Goal: Task Accomplishment & Management: Manage account settings

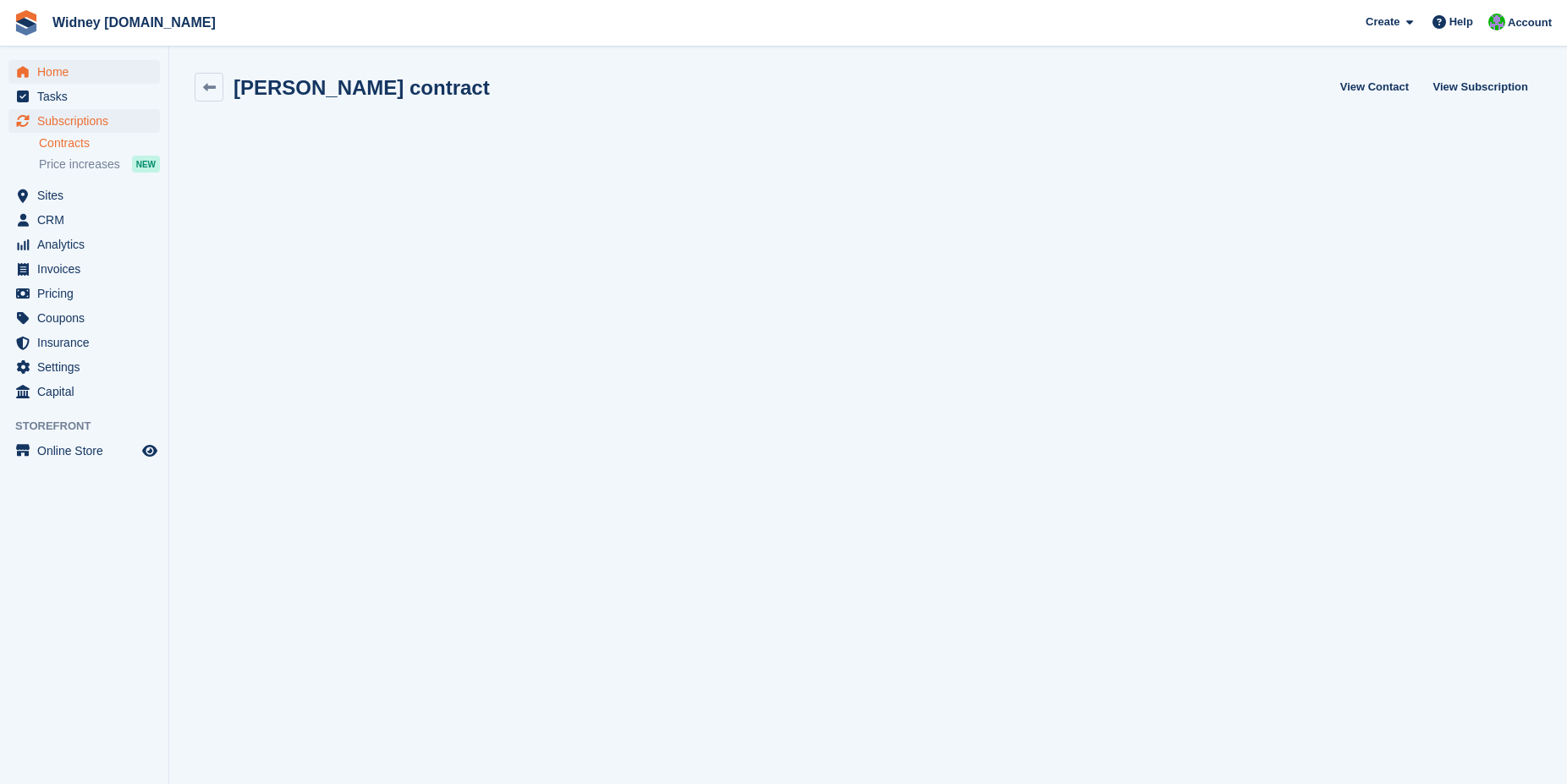
click at [48, 73] on span "Home" at bounding box center [88, 72] width 101 height 24
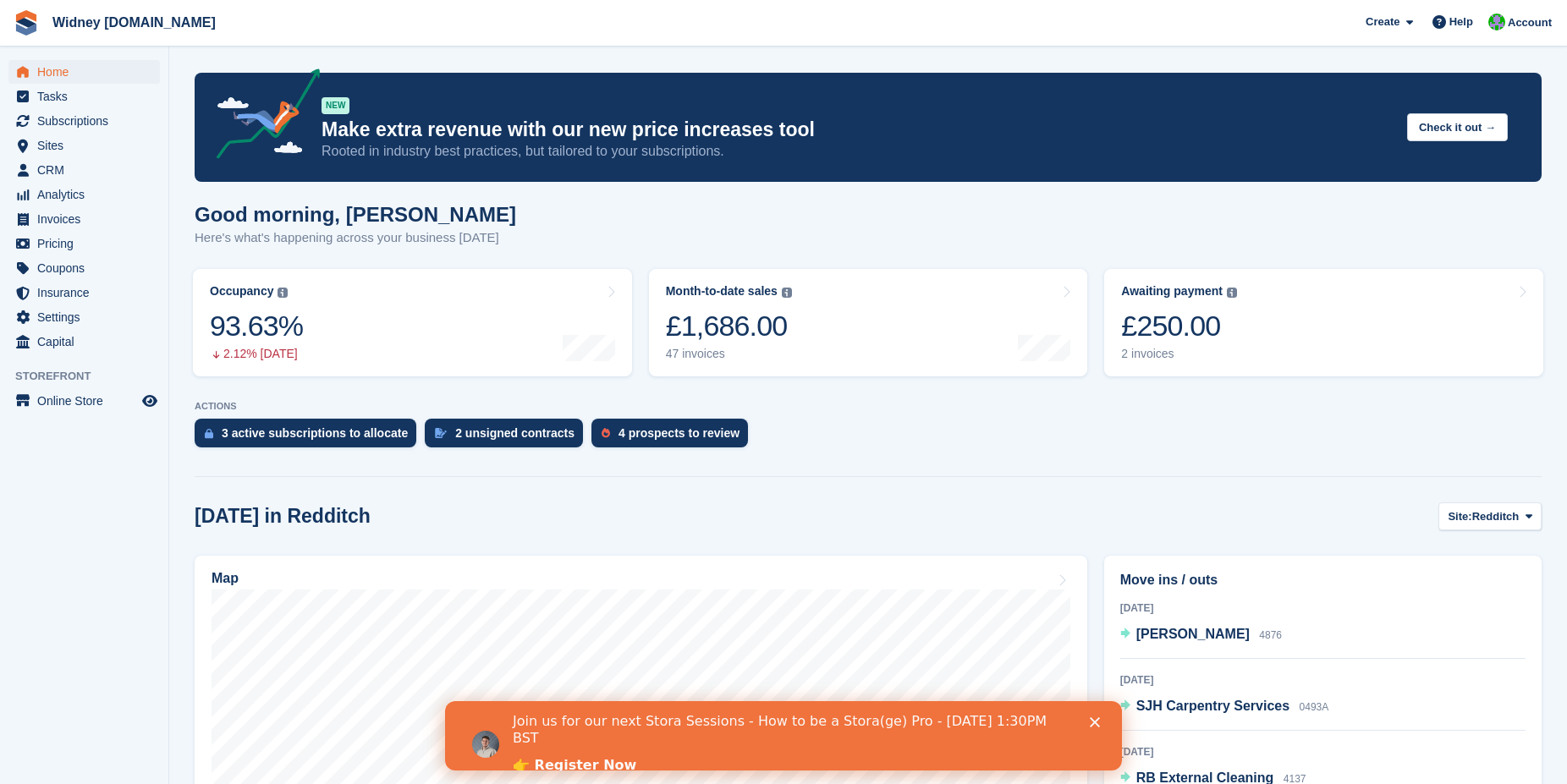
click at [1095, 722] on icon "Close" at bounding box center [1095, 722] width 11 height 11
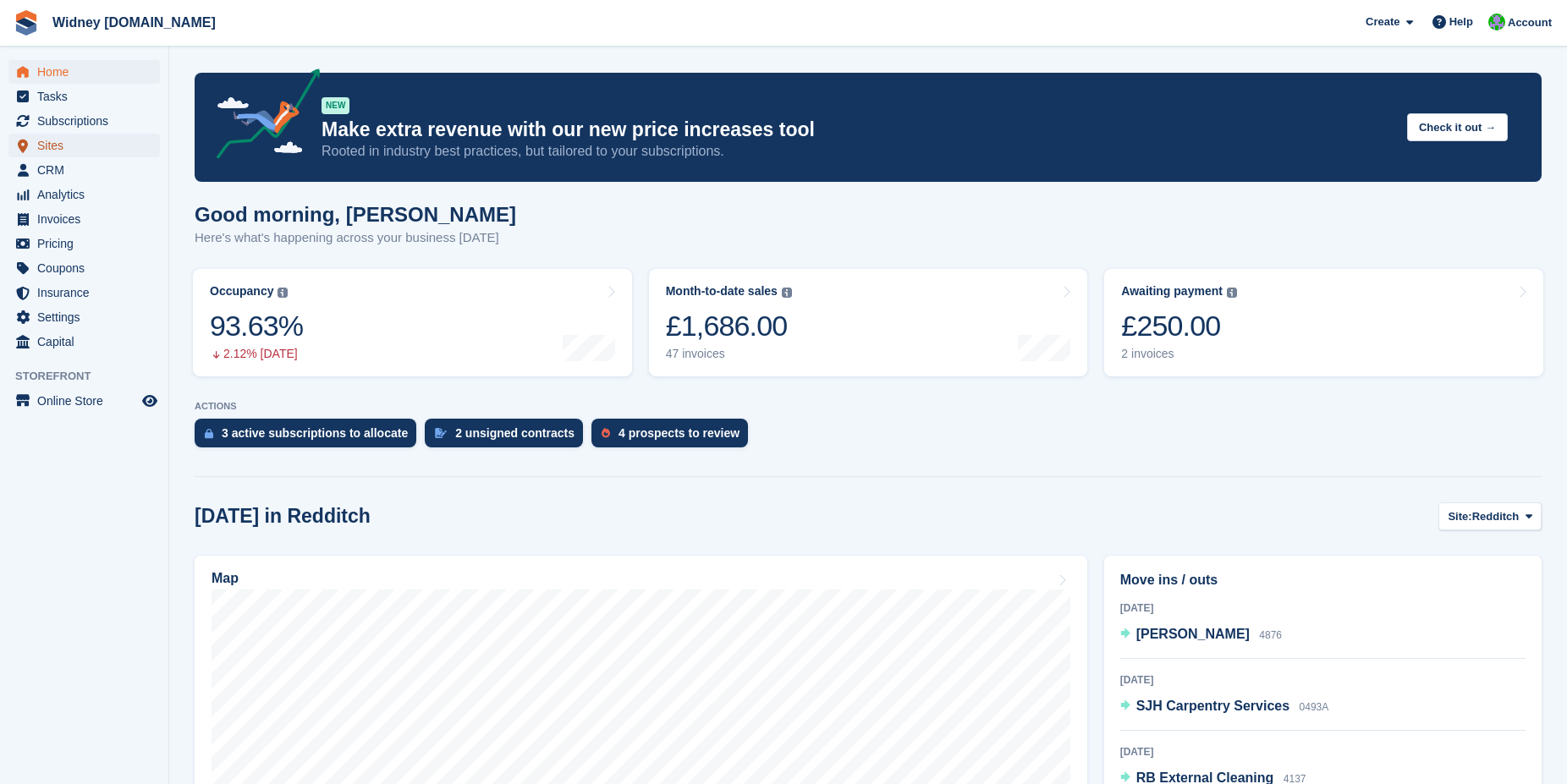
click at [52, 148] on span "Sites" at bounding box center [88, 145] width 101 height 24
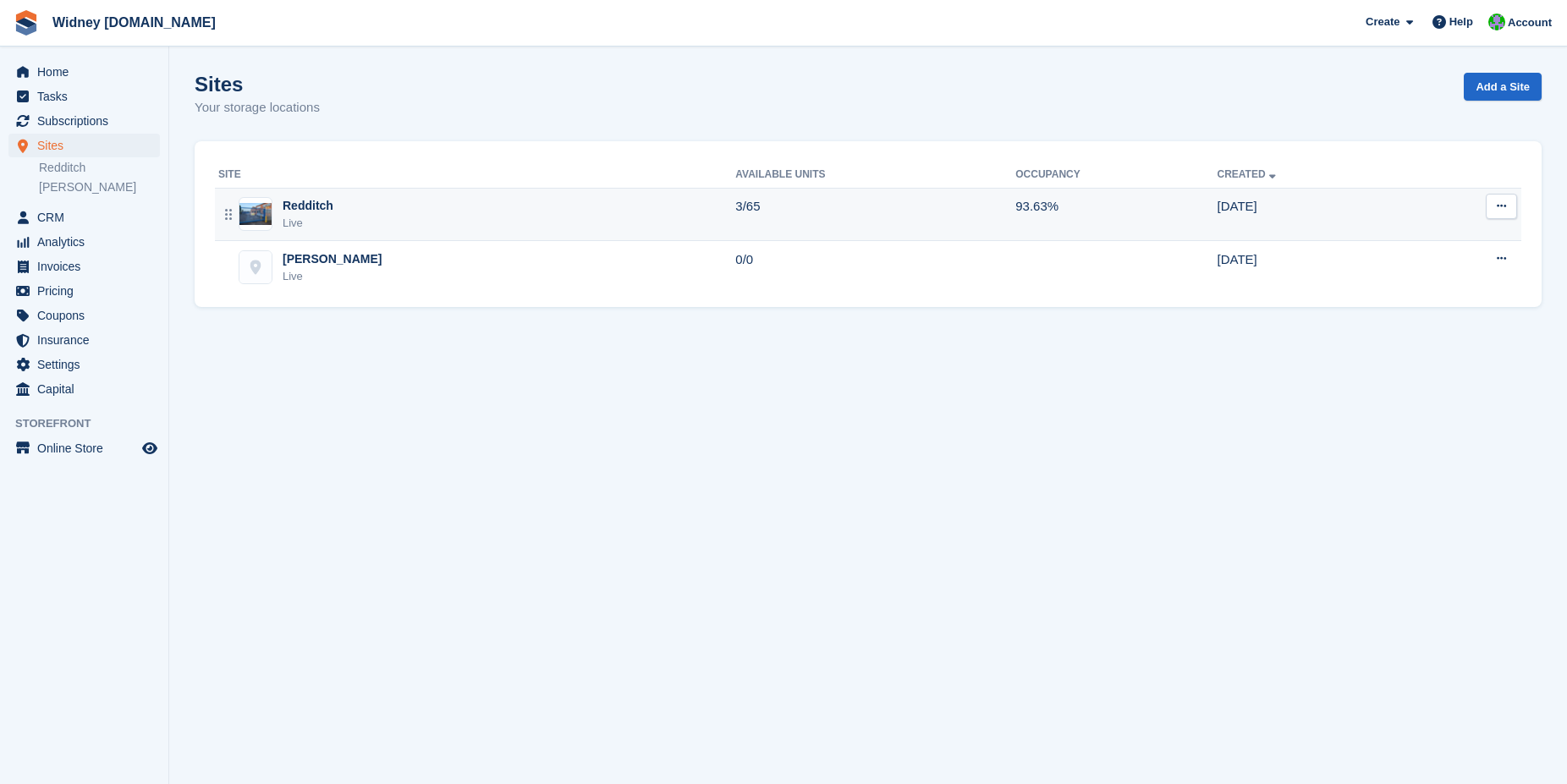
click at [284, 210] on div "Redditch" at bounding box center [308, 205] width 51 height 18
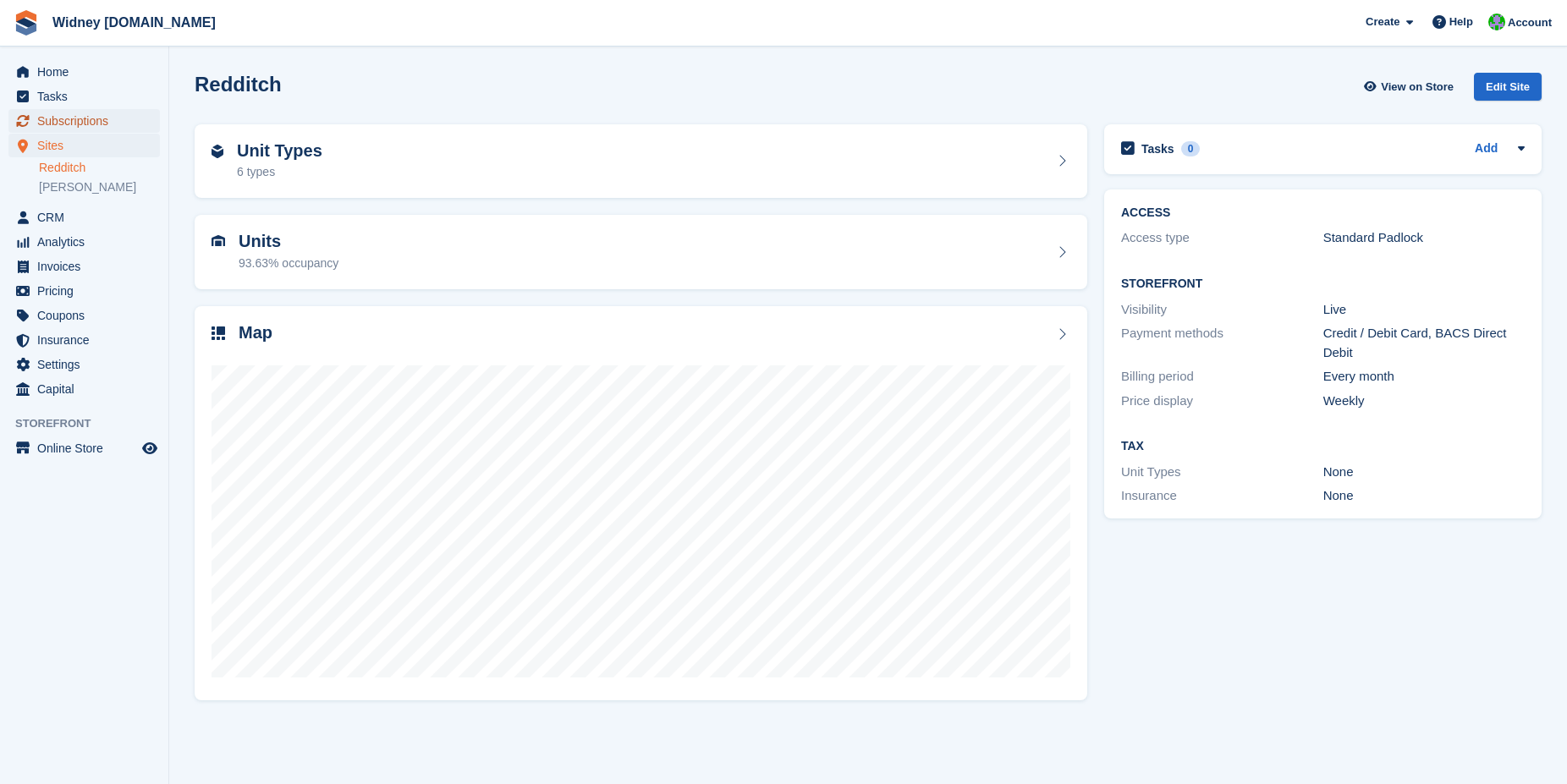
click at [79, 124] on span "Subscriptions" at bounding box center [88, 120] width 101 height 24
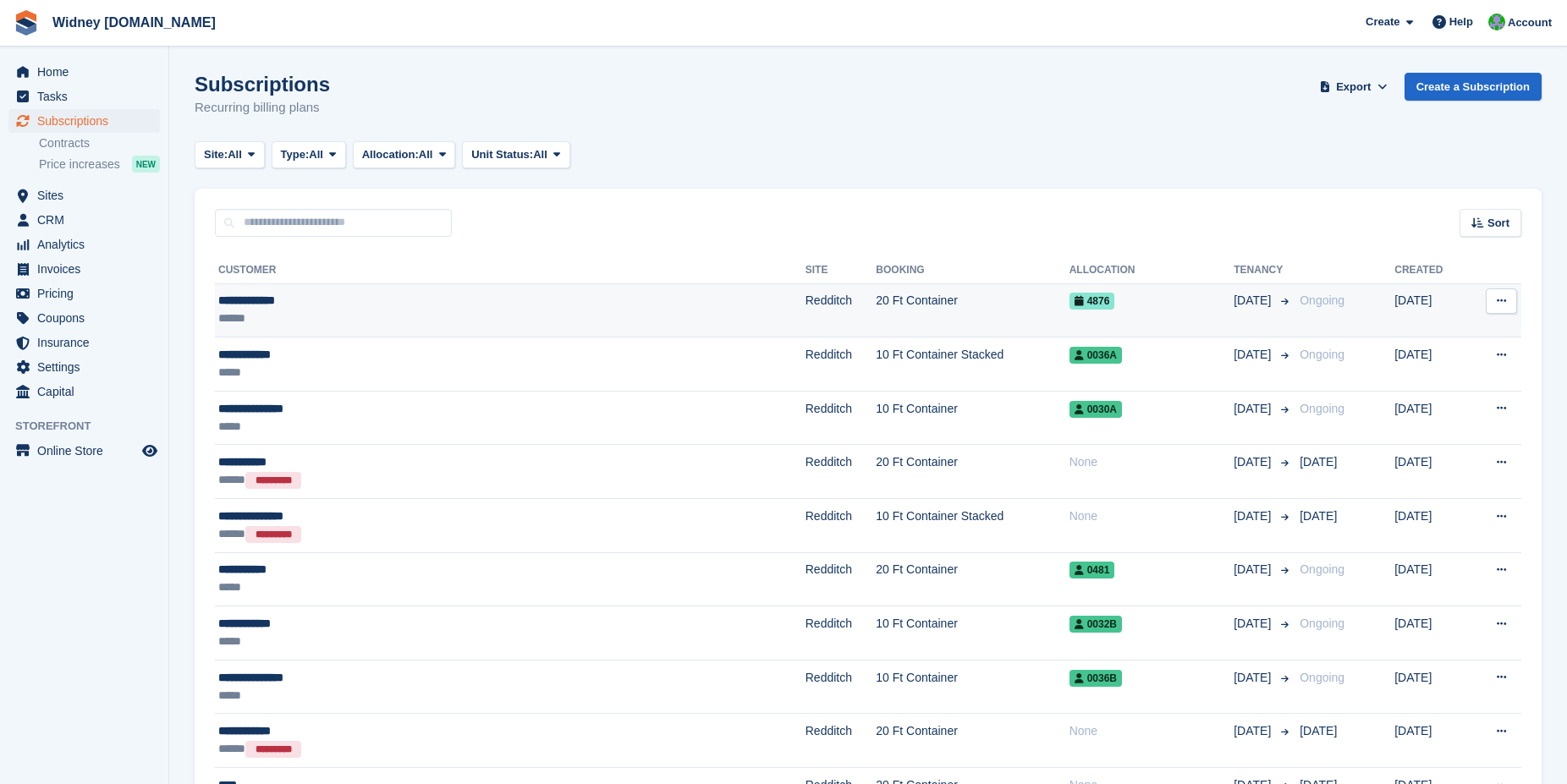
click at [307, 310] on div "******" at bounding box center [412, 318] width 387 height 18
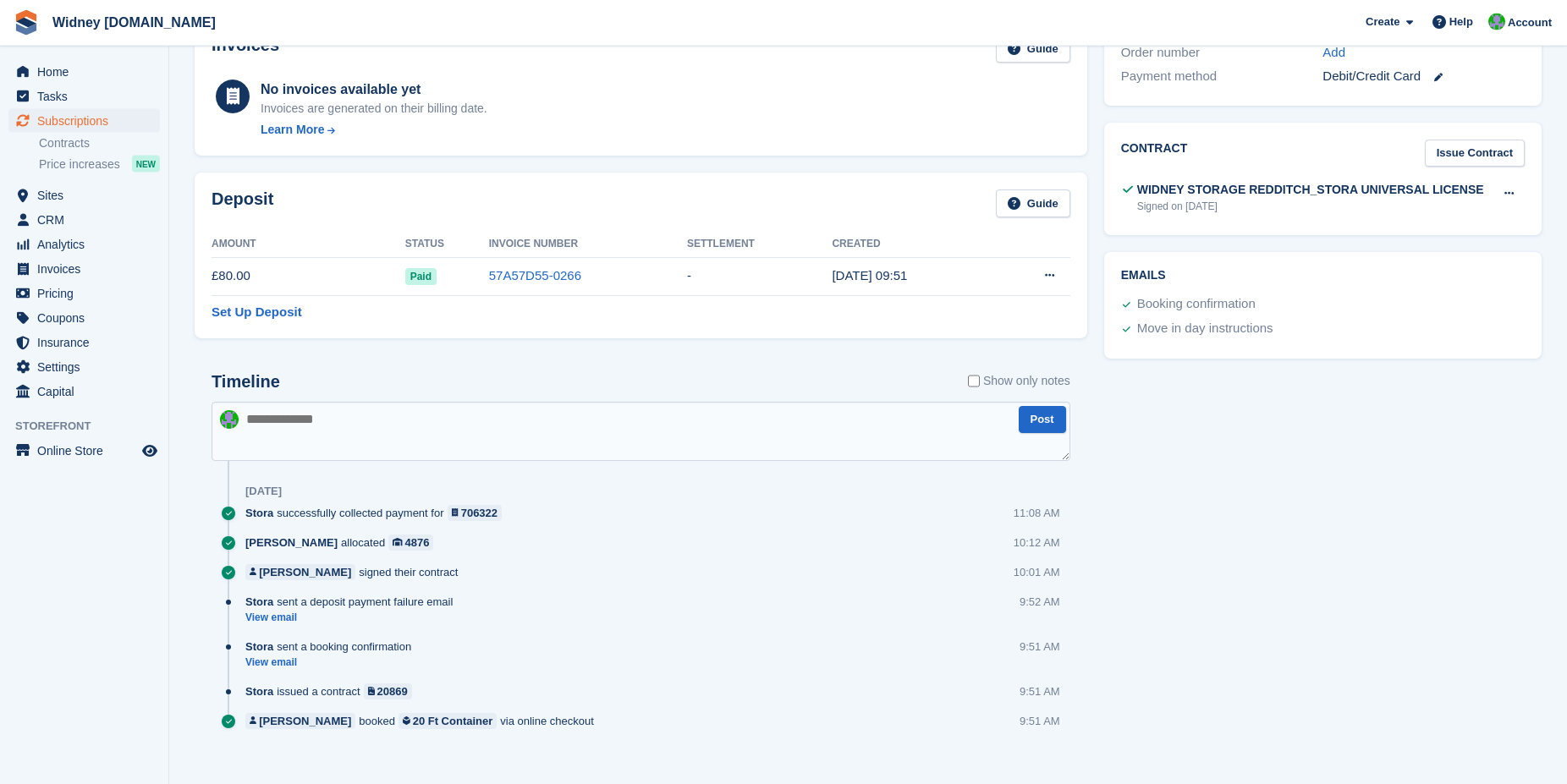
scroll to position [540, 0]
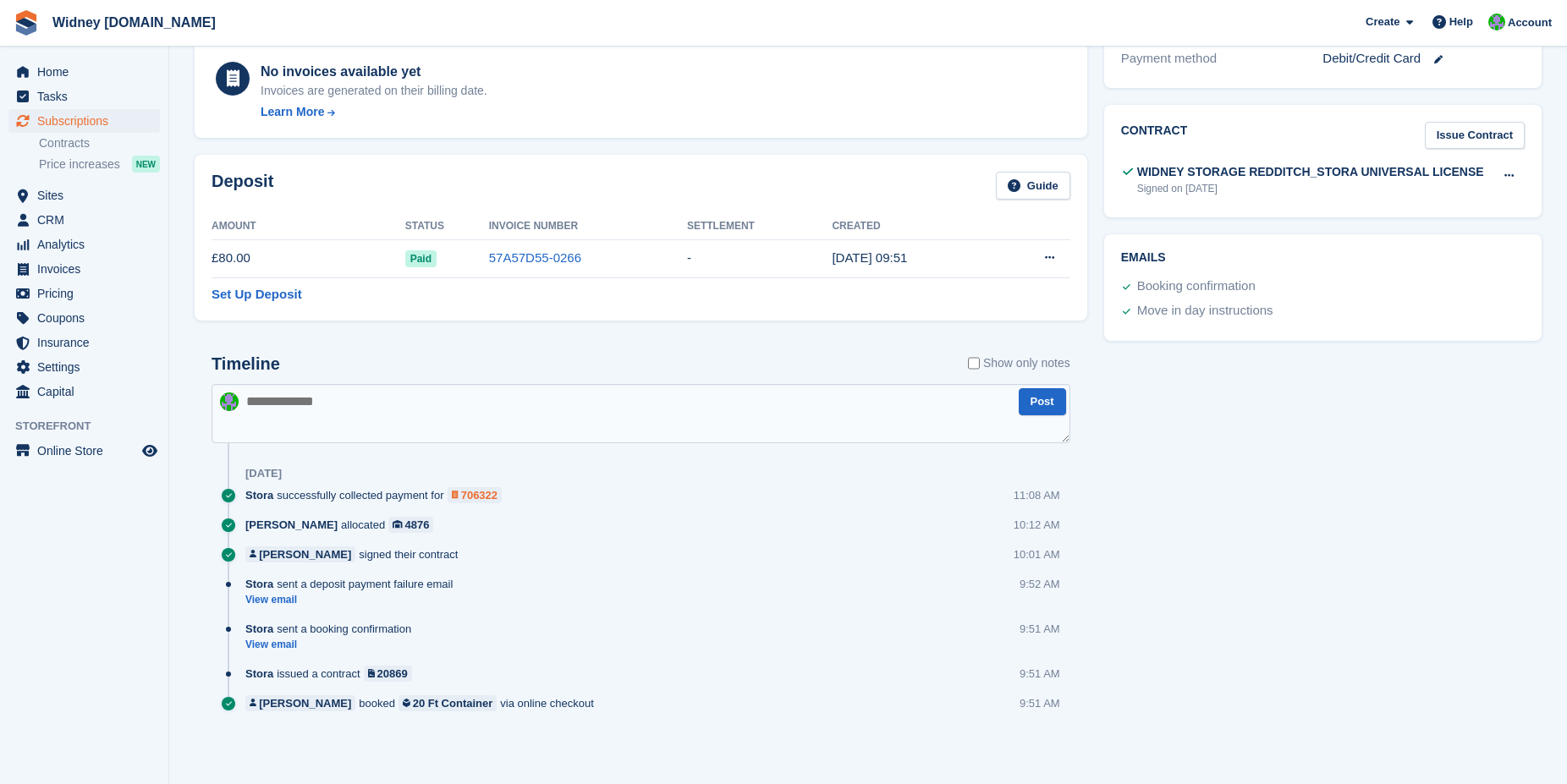
click at [468, 493] on div "706322" at bounding box center [480, 495] width 36 height 16
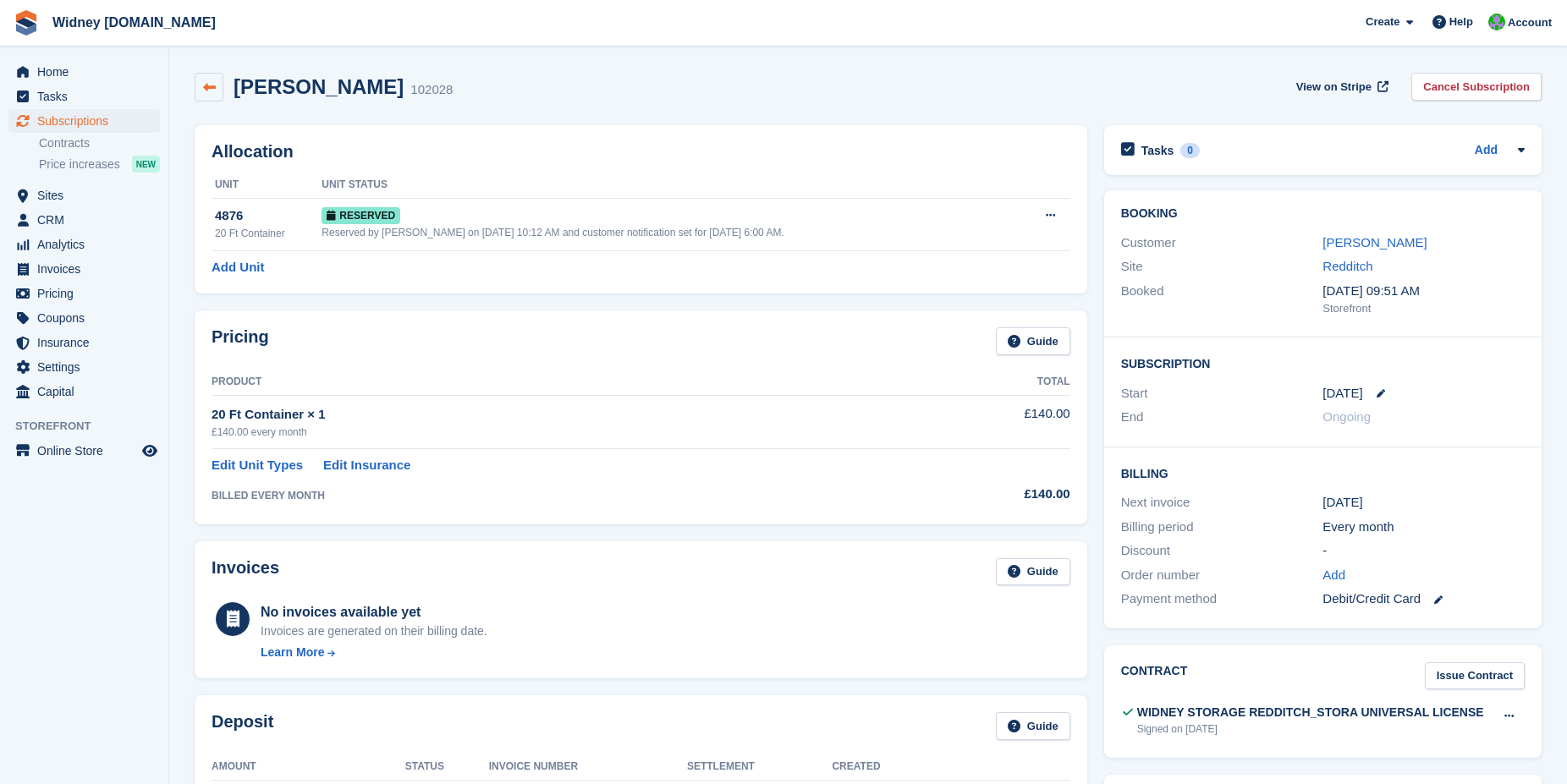
click at [211, 90] on icon at bounding box center [209, 87] width 12 height 12
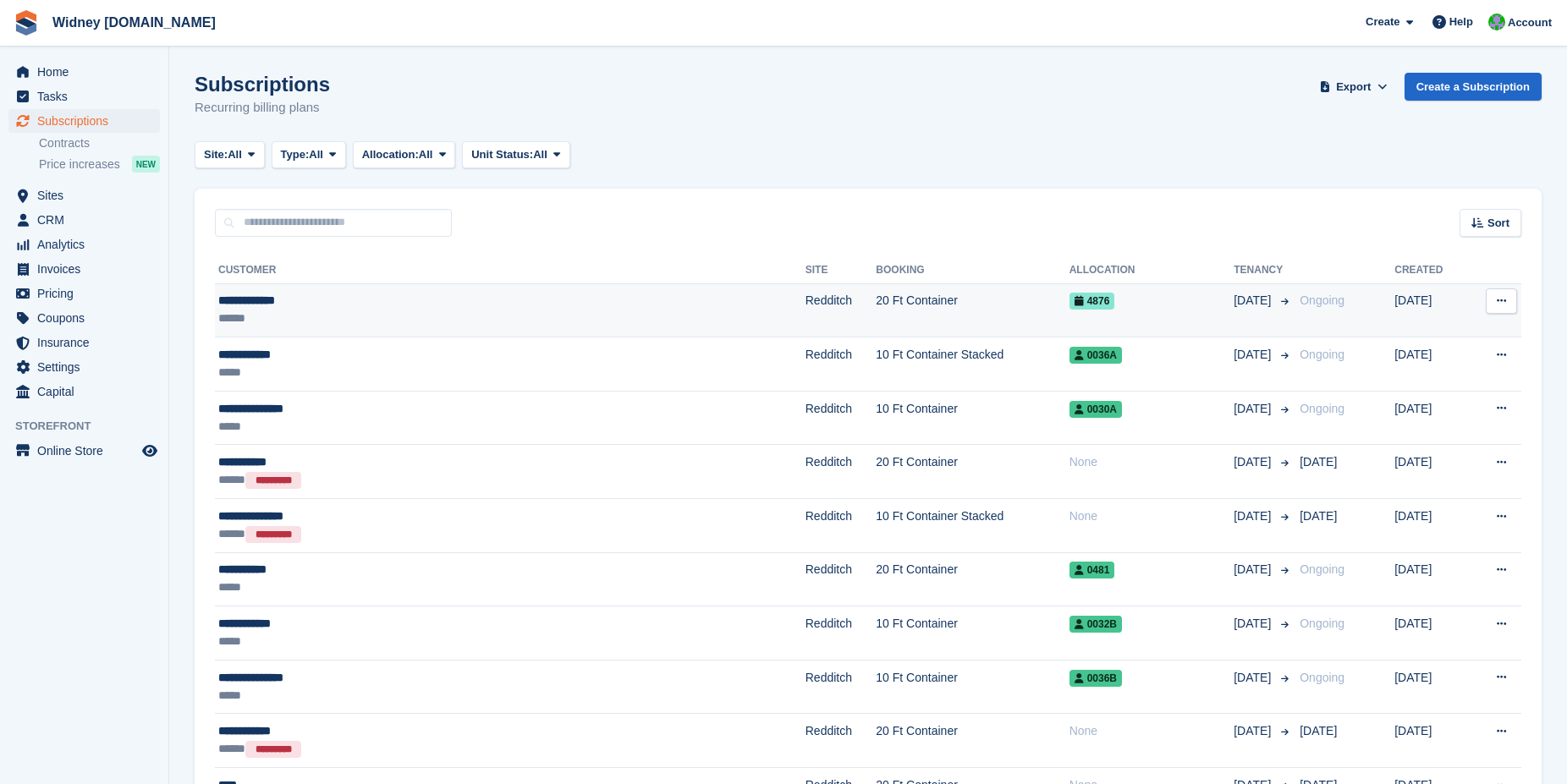
click at [241, 303] on div "**********" at bounding box center [412, 301] width 387 height 18
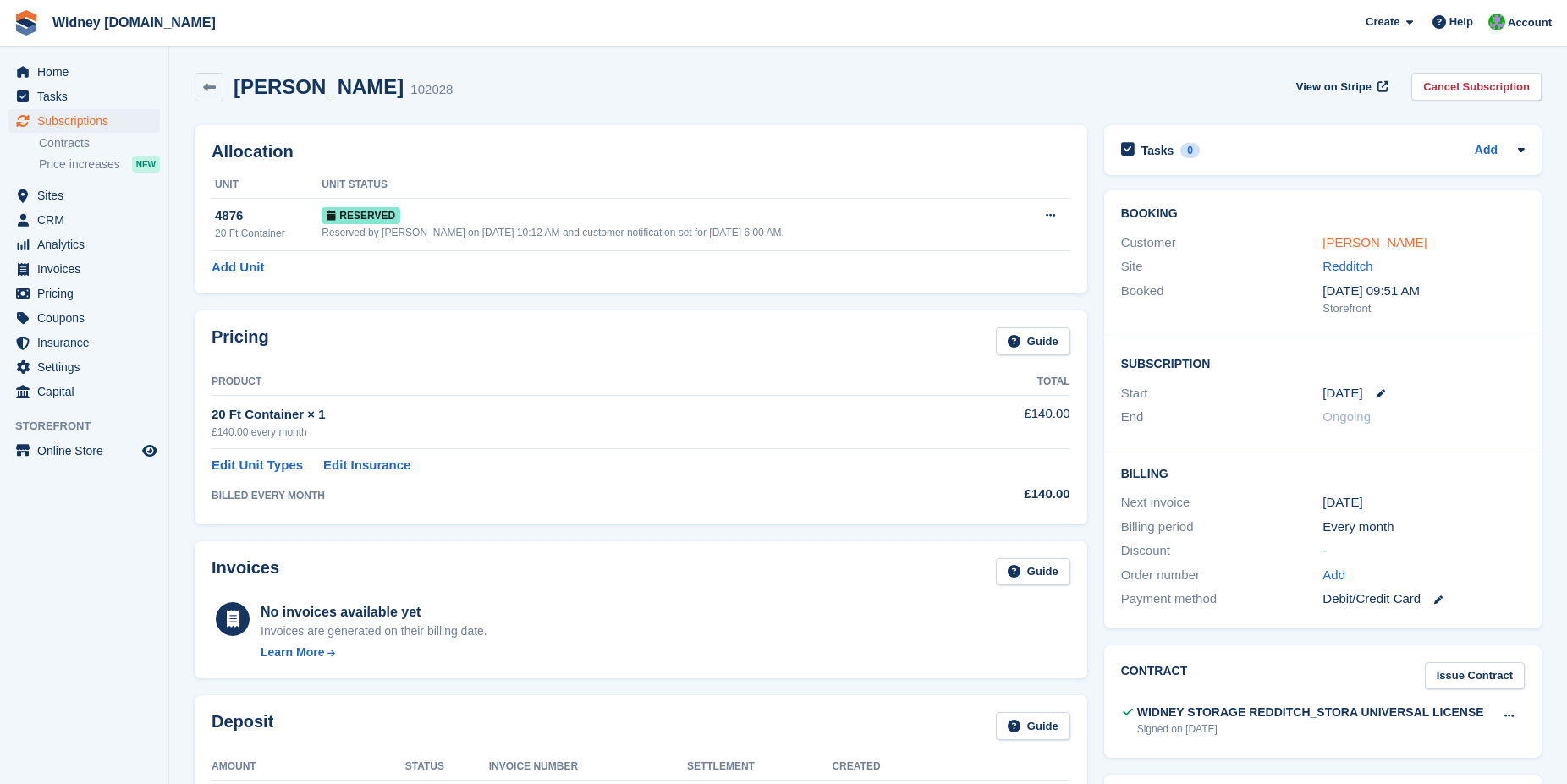
click at [1343, 237] on link "Matthew Clark" at bounding box center [1374, 242] width 104 height 14
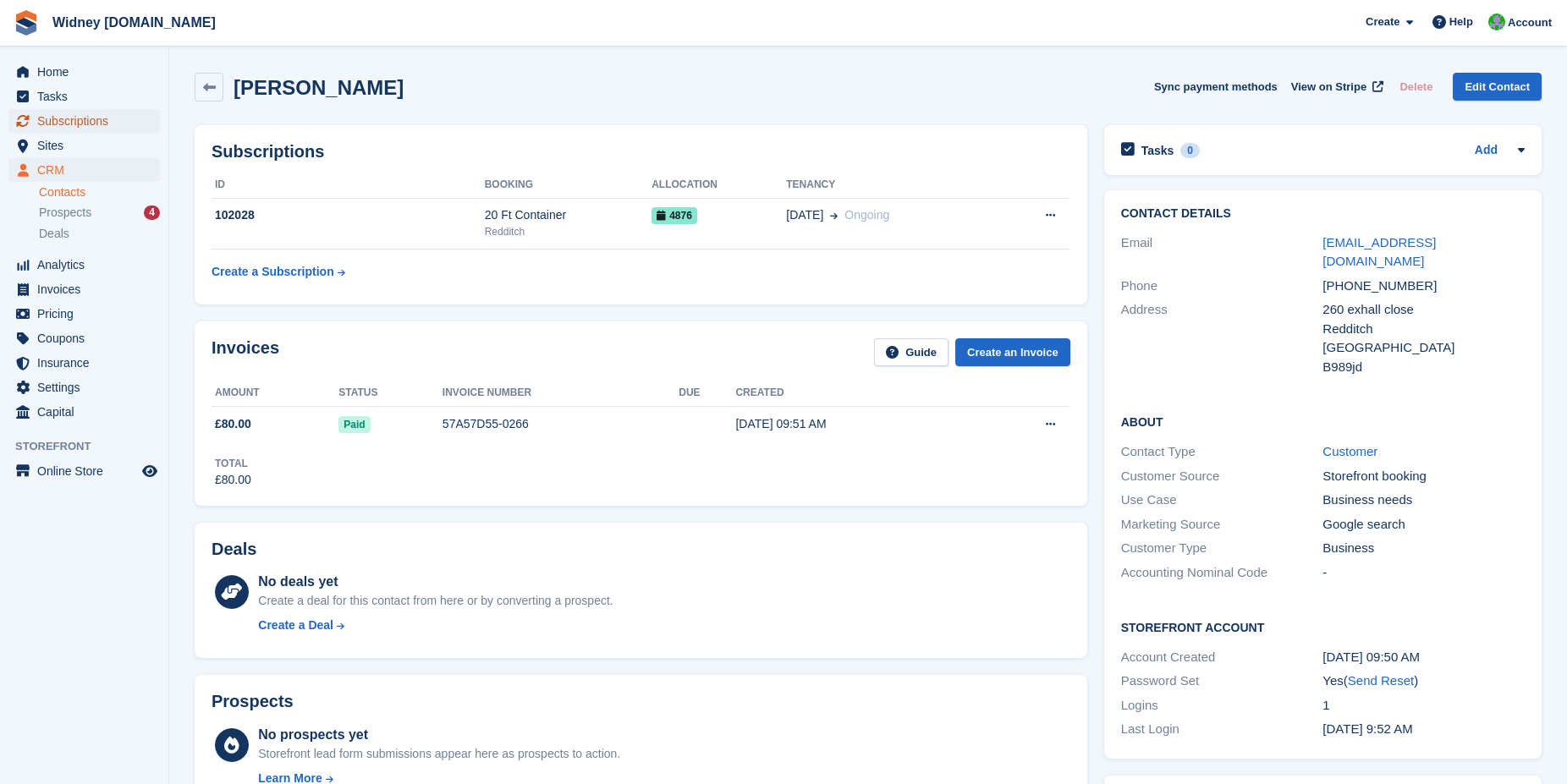
click at [93, 117] on span "Subscriptions" at bounding box center [88, 120] width 101 height 24
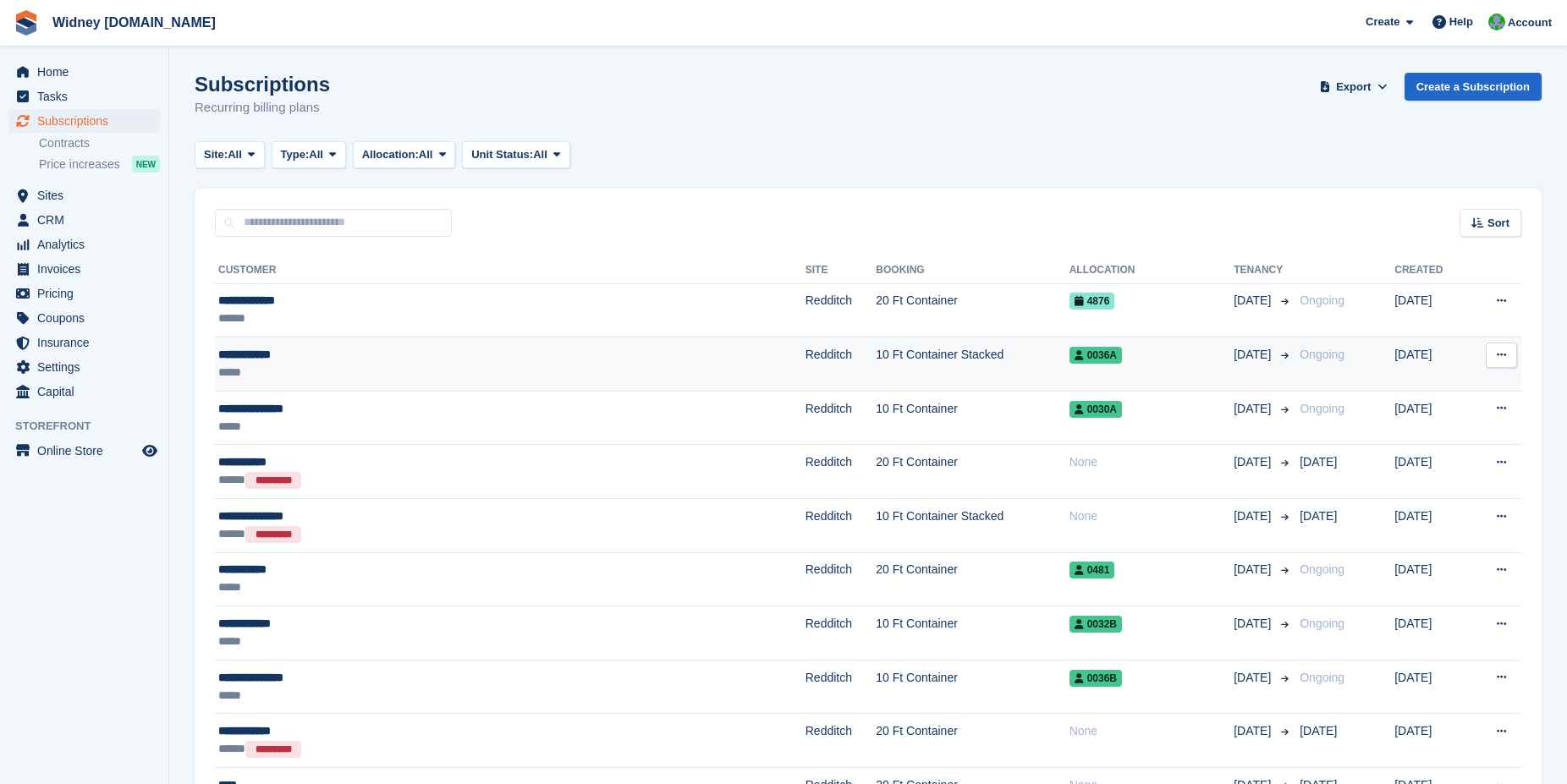
click at [241, 356] on div "**********" at bounding box center [412, 354] width 387 height 18
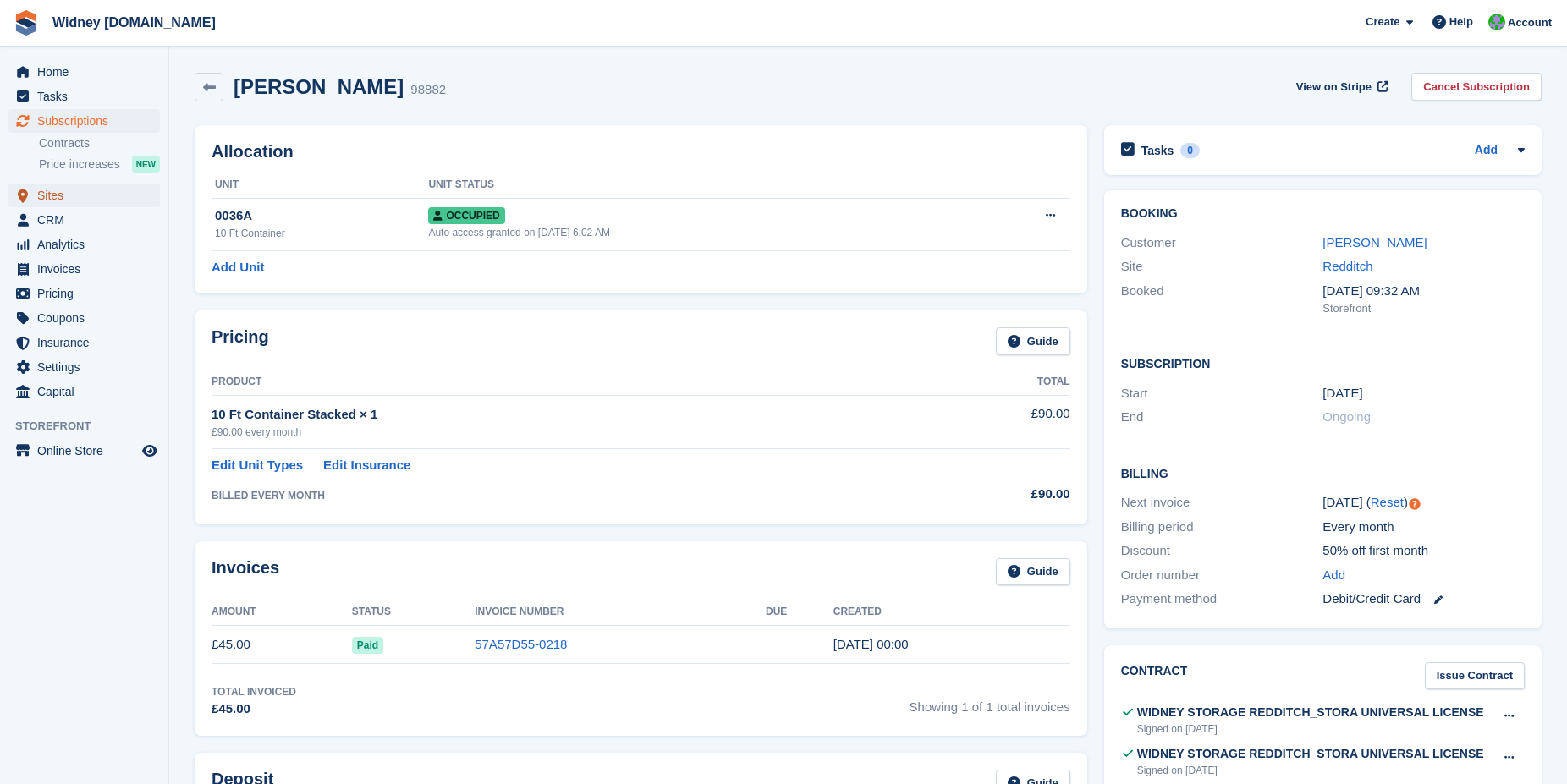
click at [47, 201] on span "Sites" at bounding box center [88, 195] width 101 height 24
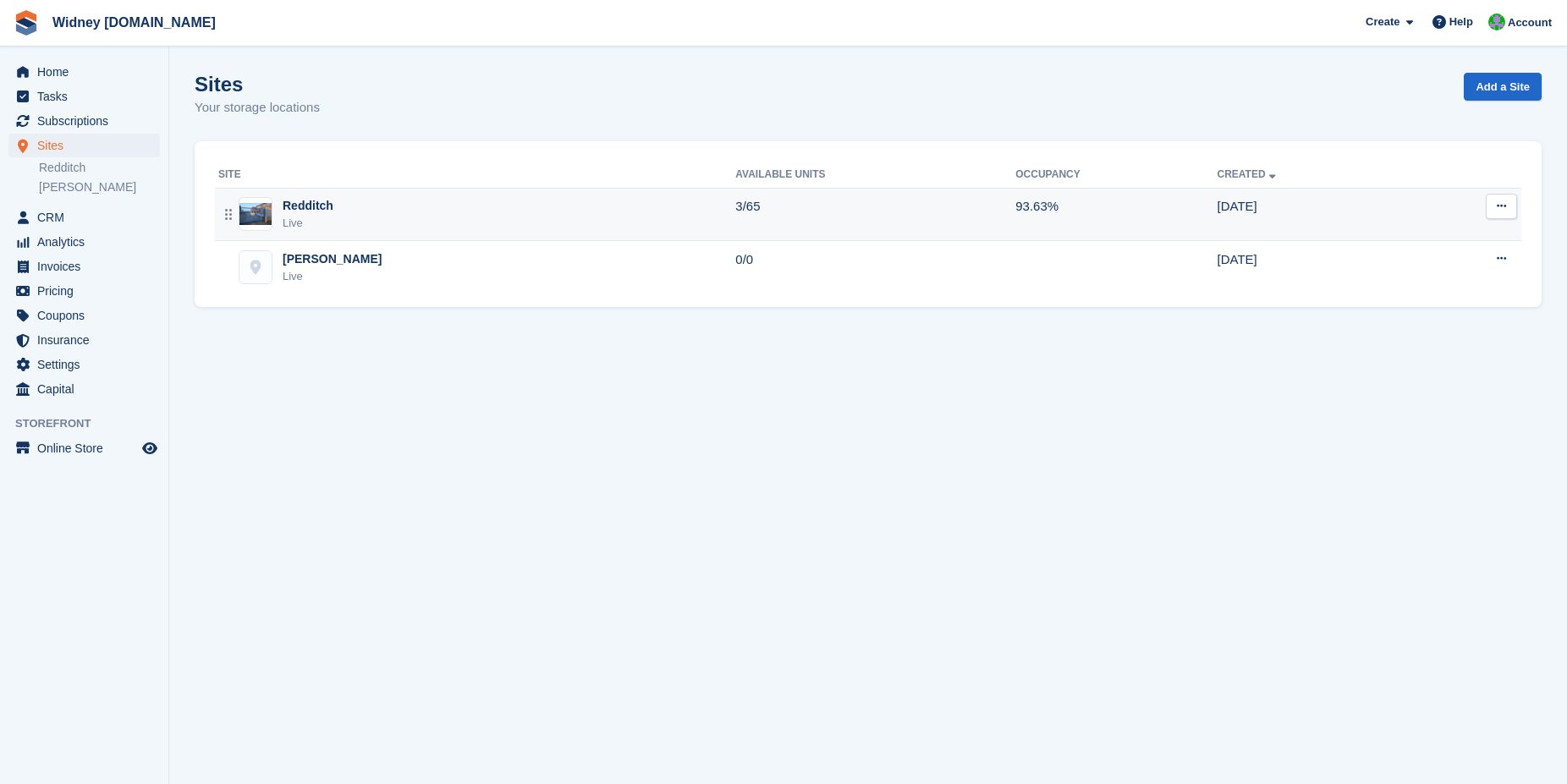
click at [317, 211] on div "Redditch" at bounding box center [308, 205] width 51 height 18
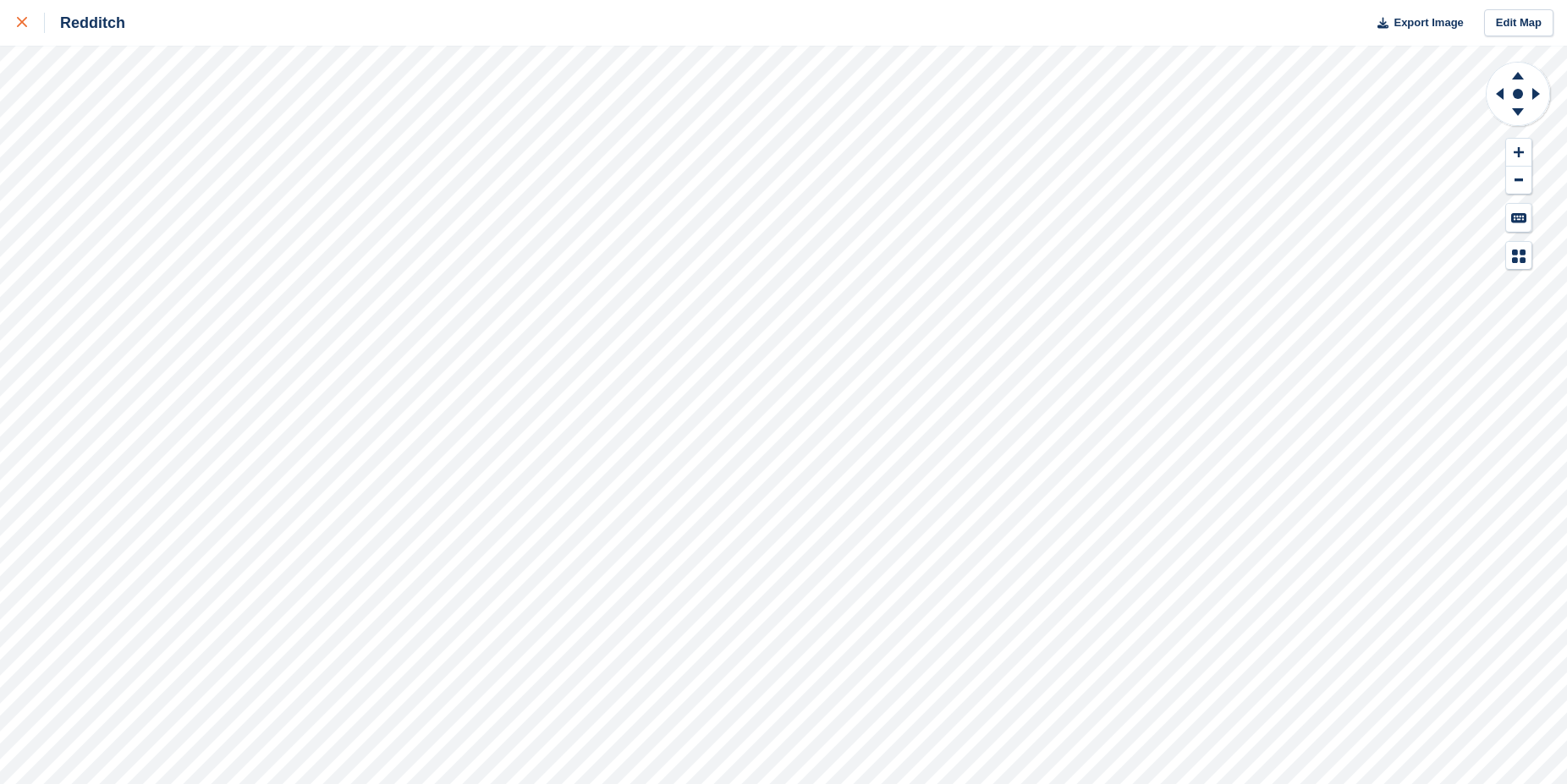
click at [20, 20] on icon at bounding box center [22, 22] width 11 height 11
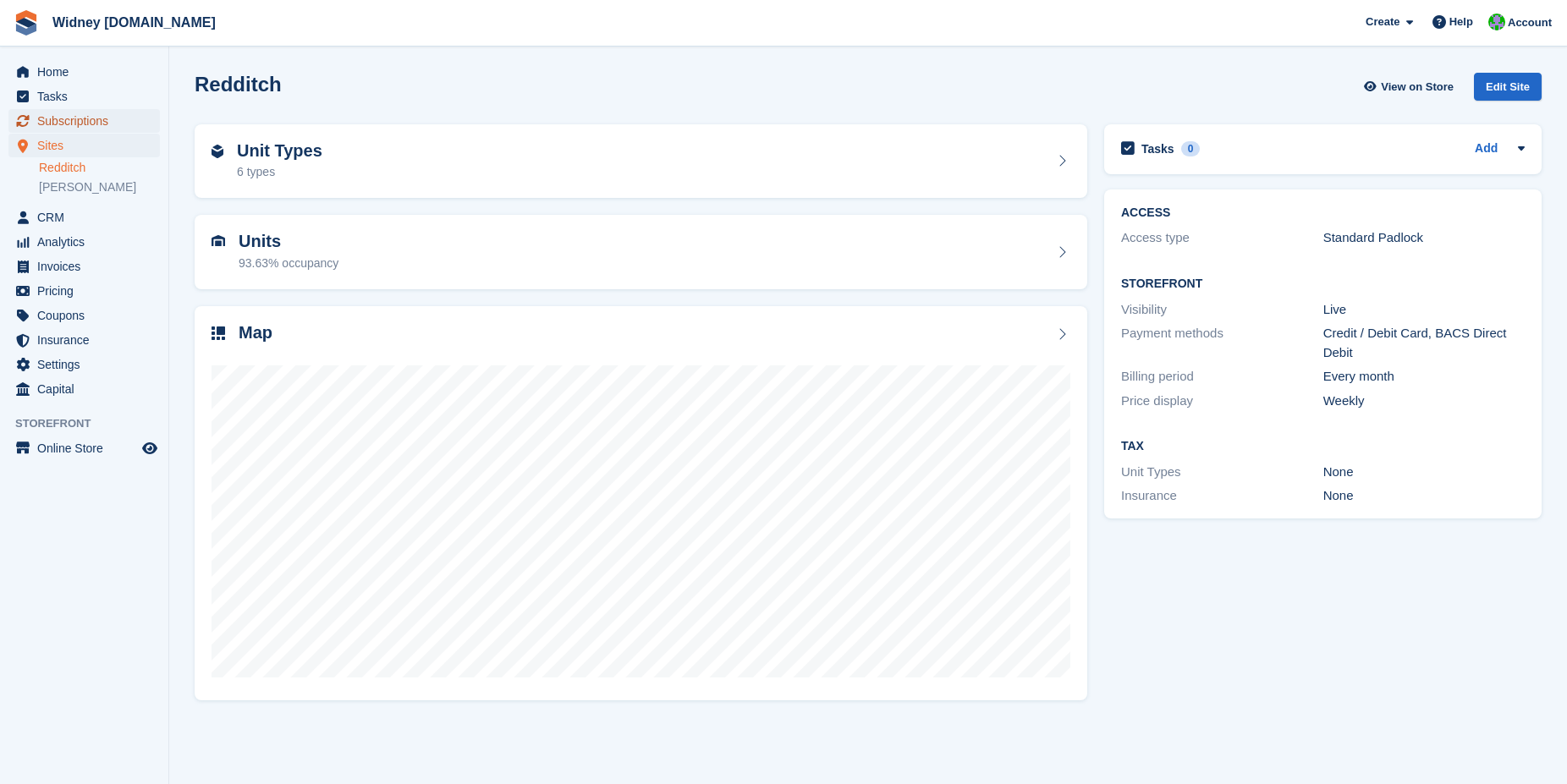
click at [83, 129] on span "Subscriptions" at bounding box center [88, 120] width 101 height 24
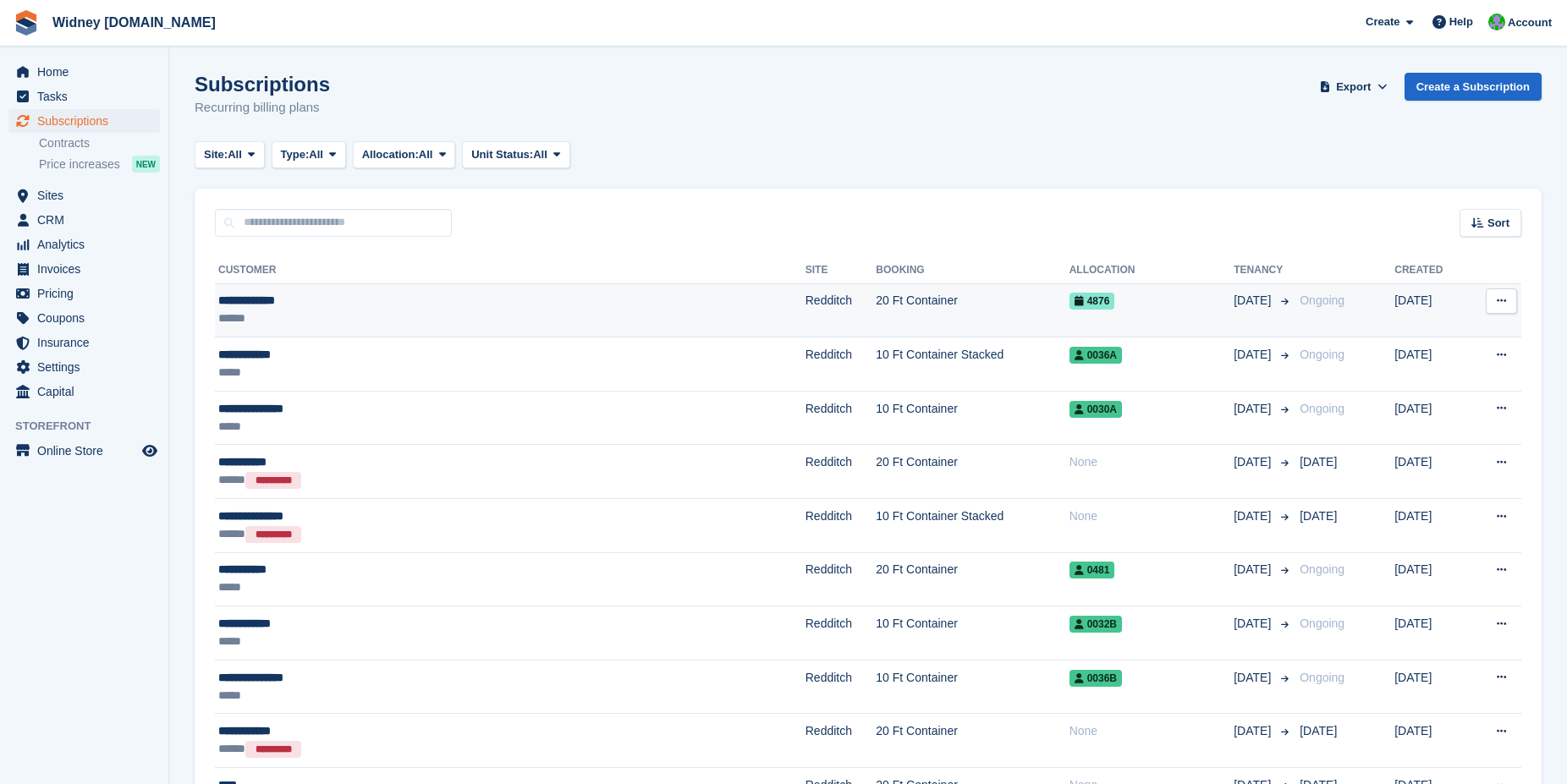
click at [270, 308] on div "**********" at bounding box center [412, 301] width 387 height 18
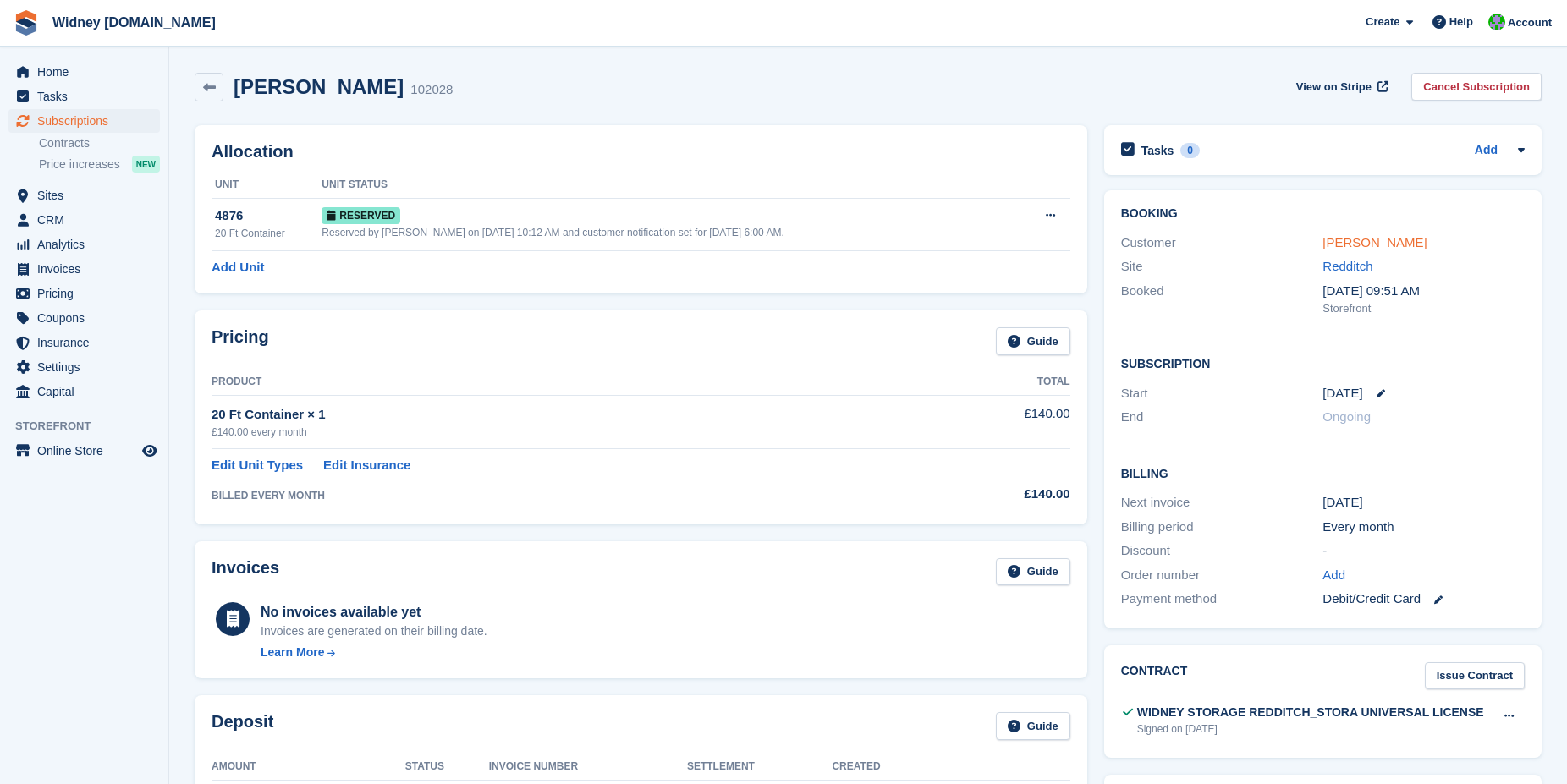
click at [1358, 238] on link "Matthew Clark" at bounding box center [1374, 242] width 104 height 14
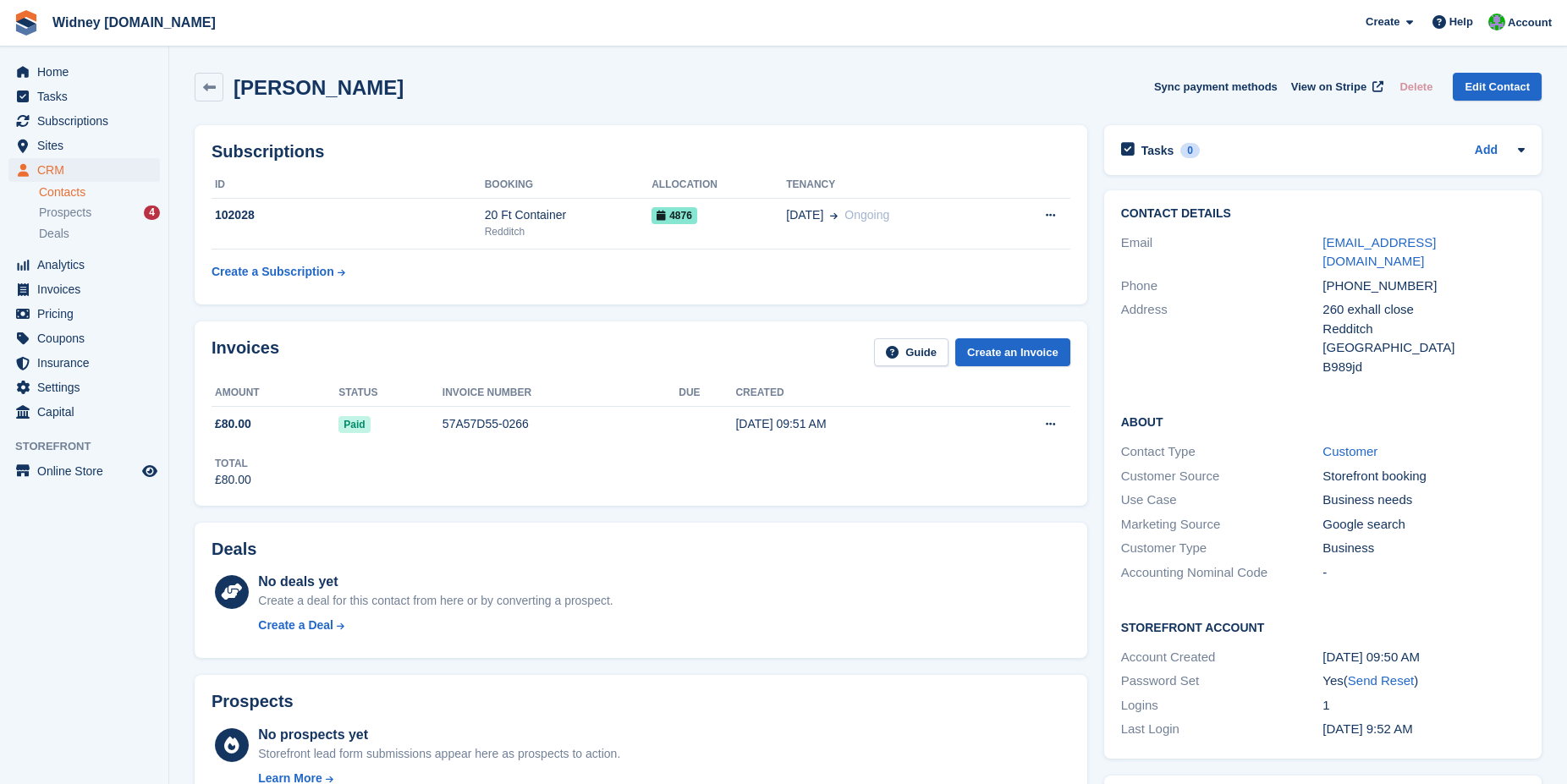
click at [1339, 277] on div "+447851102371" at bounding box center [1424, 286] width 203 height 19
drag, startPoint x: 1348, startPoint y: 265, endPoint x: 1411, endPoint y: 268, distance: 63.1
click at [1411, 277] on div "+447851102371" at bounding box center [1424, 286] width 203 height 19
copy div "7851102371"
click at [54, 152] on span "Sites" at bounding box center [88, 145] width 101 height 24
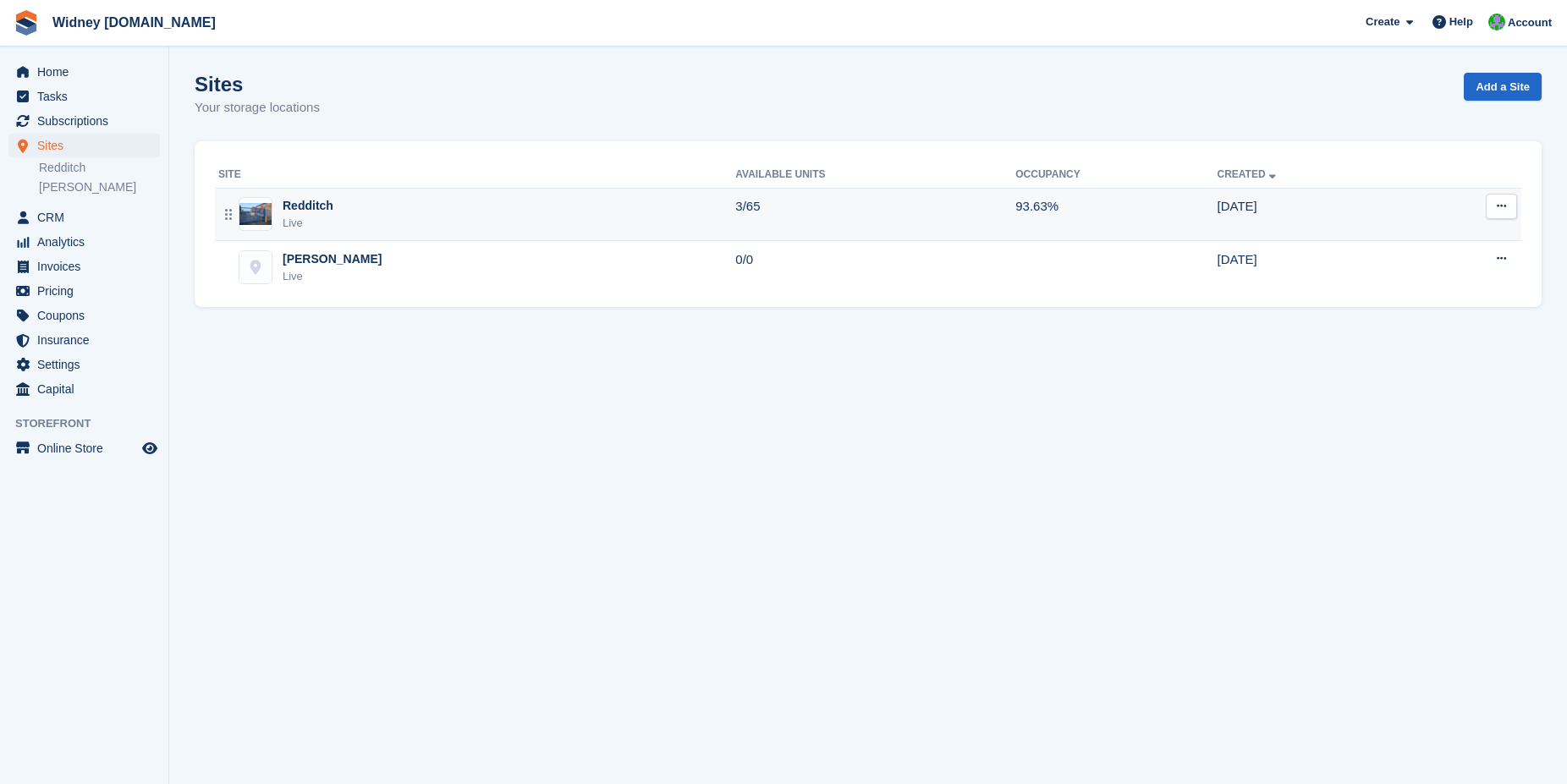
click at [307, 208] on div "Redditch" at bounding box center [308, 205] width 51 height 18
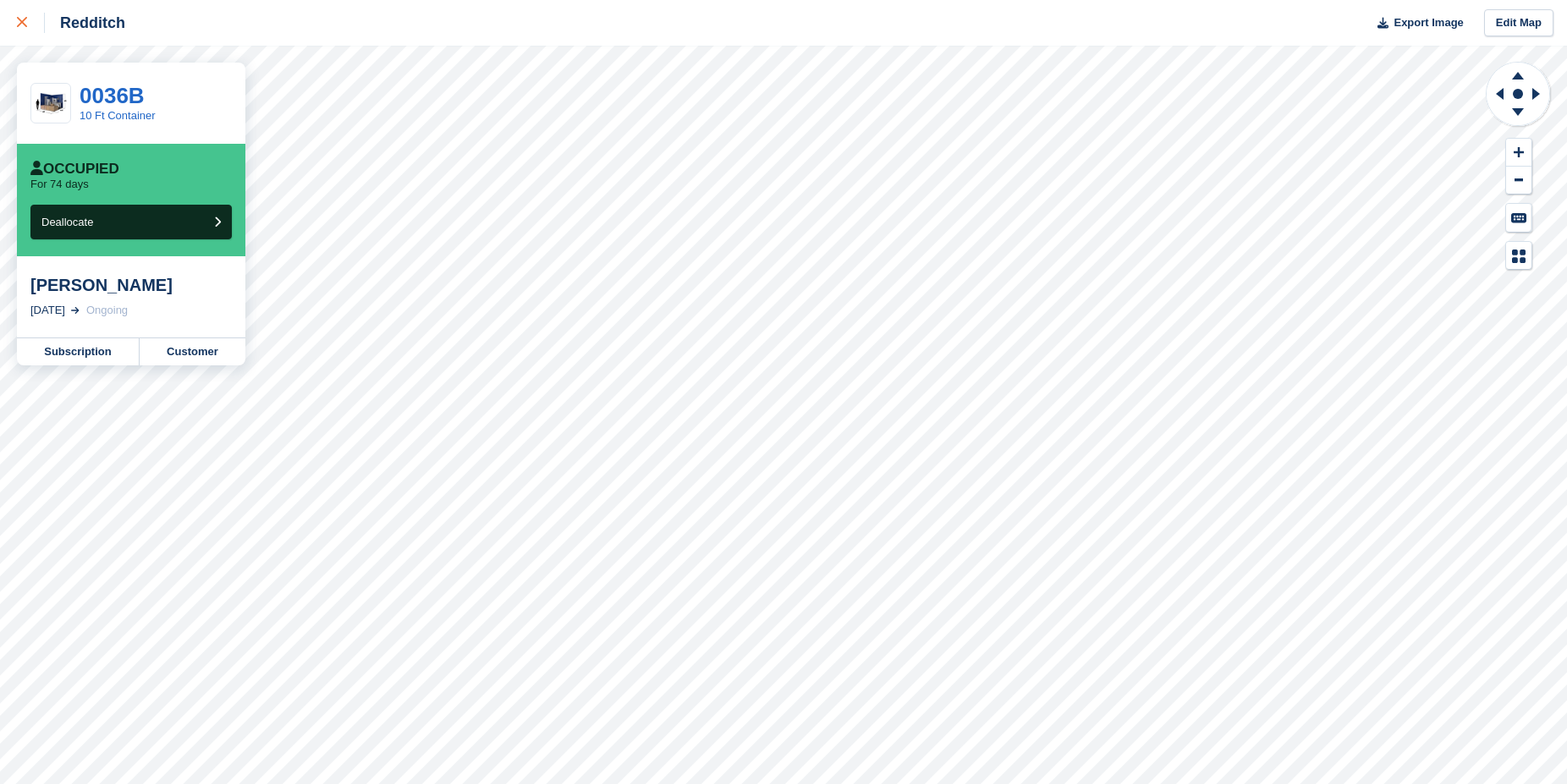
click at [24, 23] on icon at bounding box center [22, 22] width 11 height 11
